Goal: Task Accomplishment & Management: Manage account settings

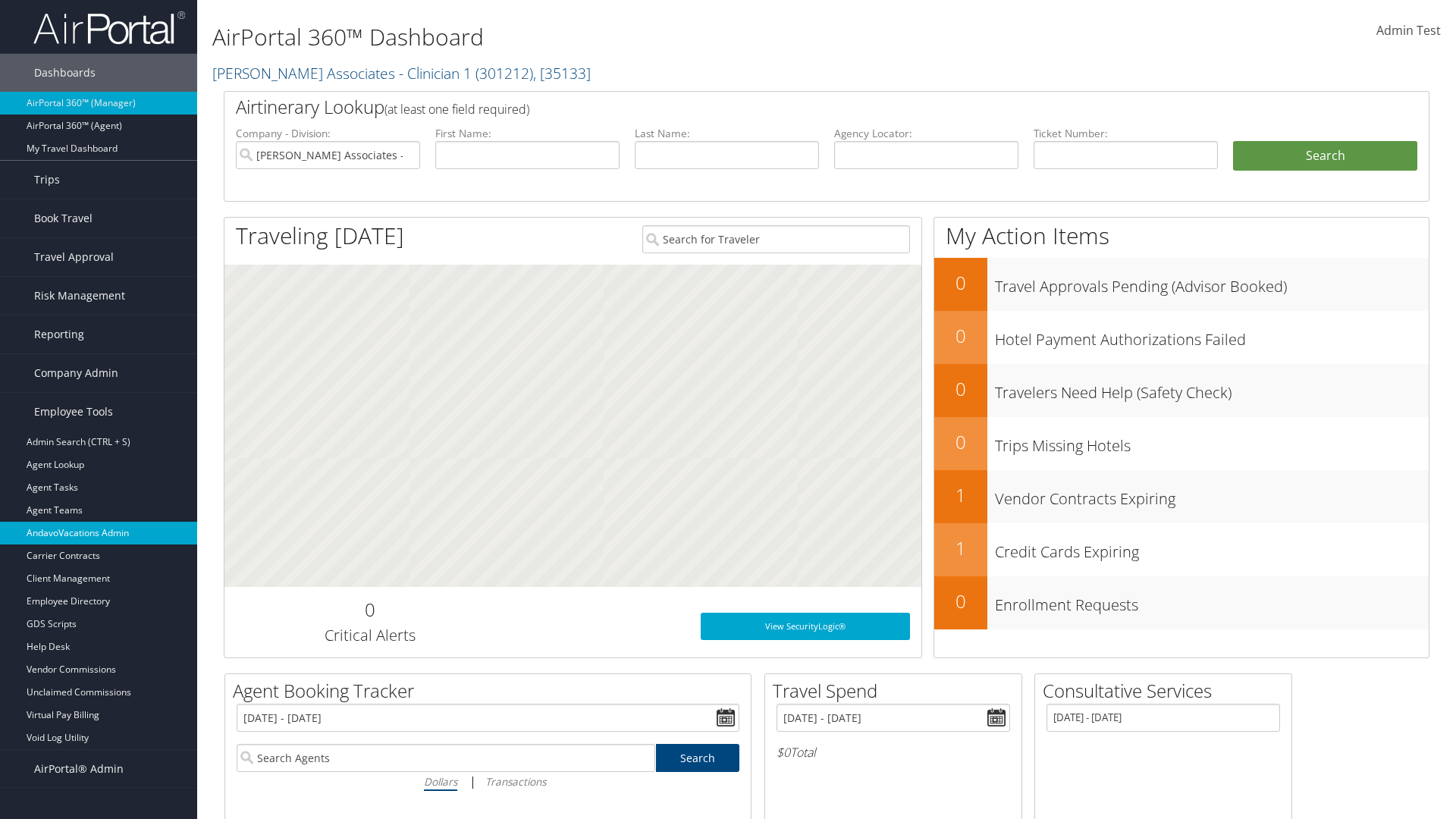
click at [99, 533] on link "AndavoVacations Admin" at bounding box center [98, 533] width 197 height 23
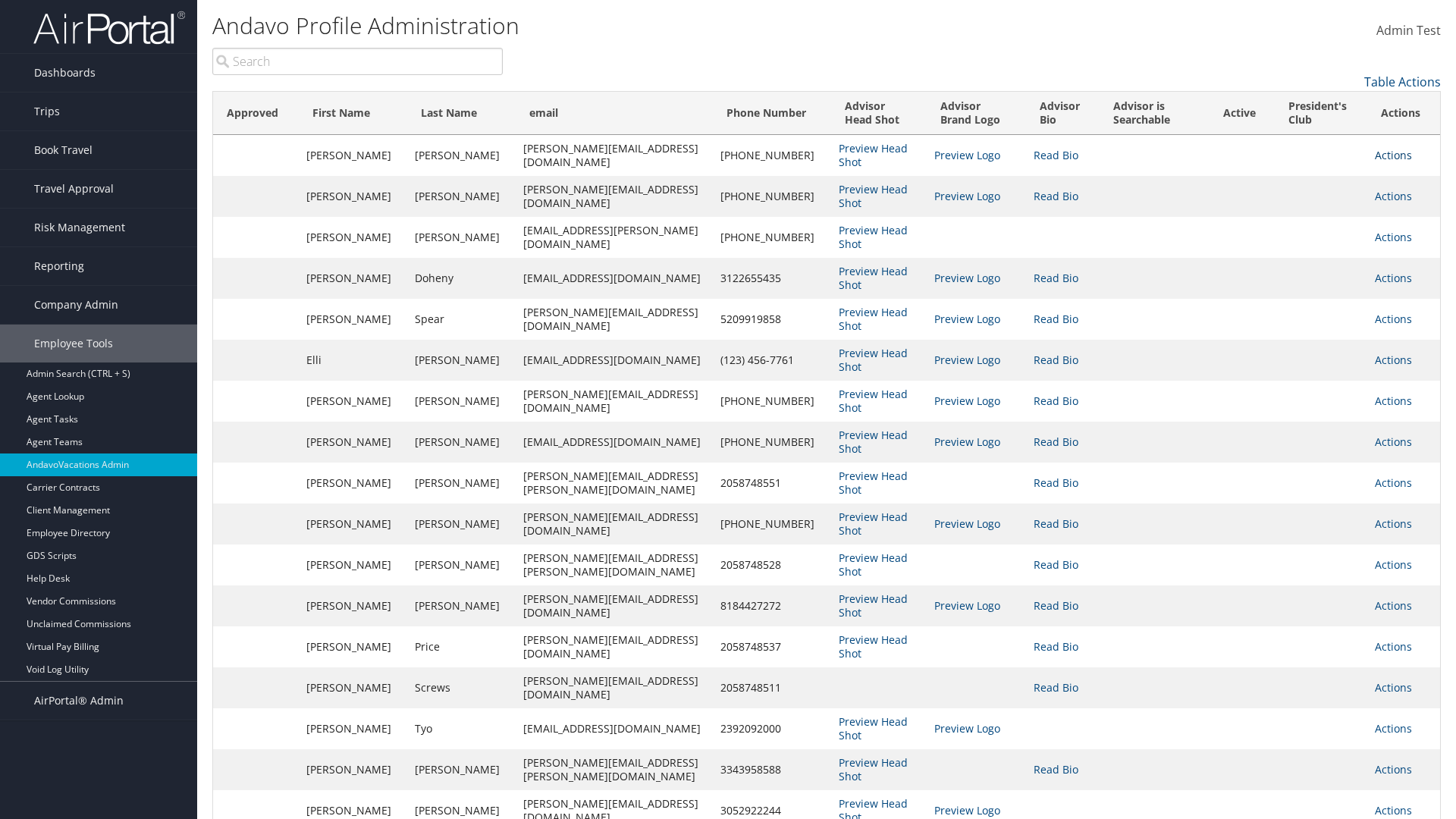
click at [1389, 154] on link "Actions" at bounding box center [1393, 155] width 37 height 14
click at [1320, 203] on link "Edit" at bounding box center [1320, 203] width 165 height 26
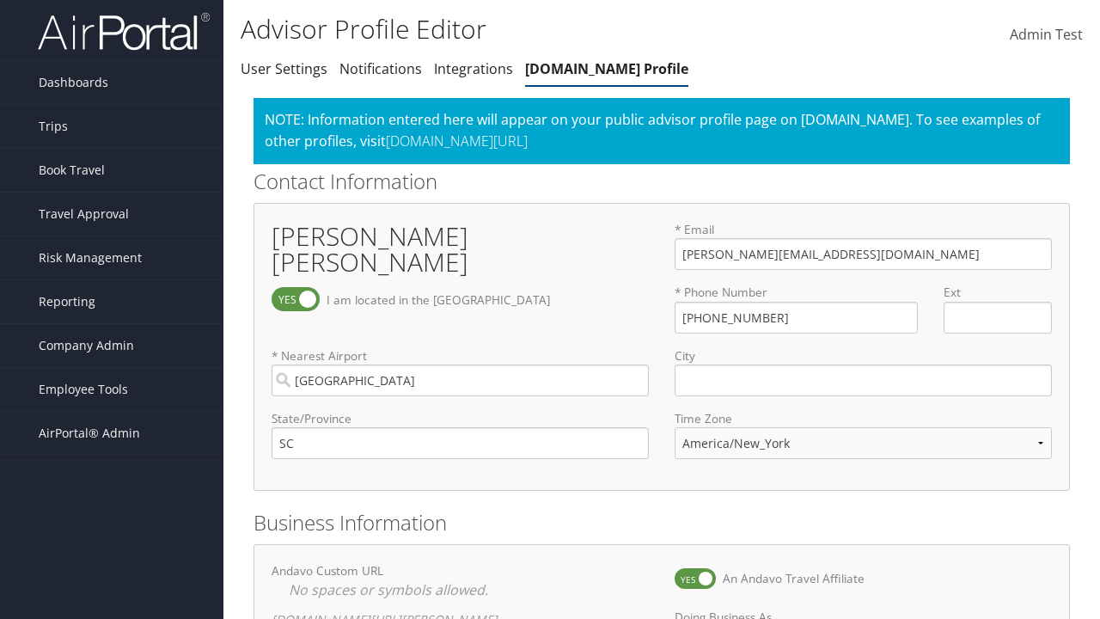
select select "153"
checkbox input "true"
